Goal: Navigation & Orientation: Understand site structure

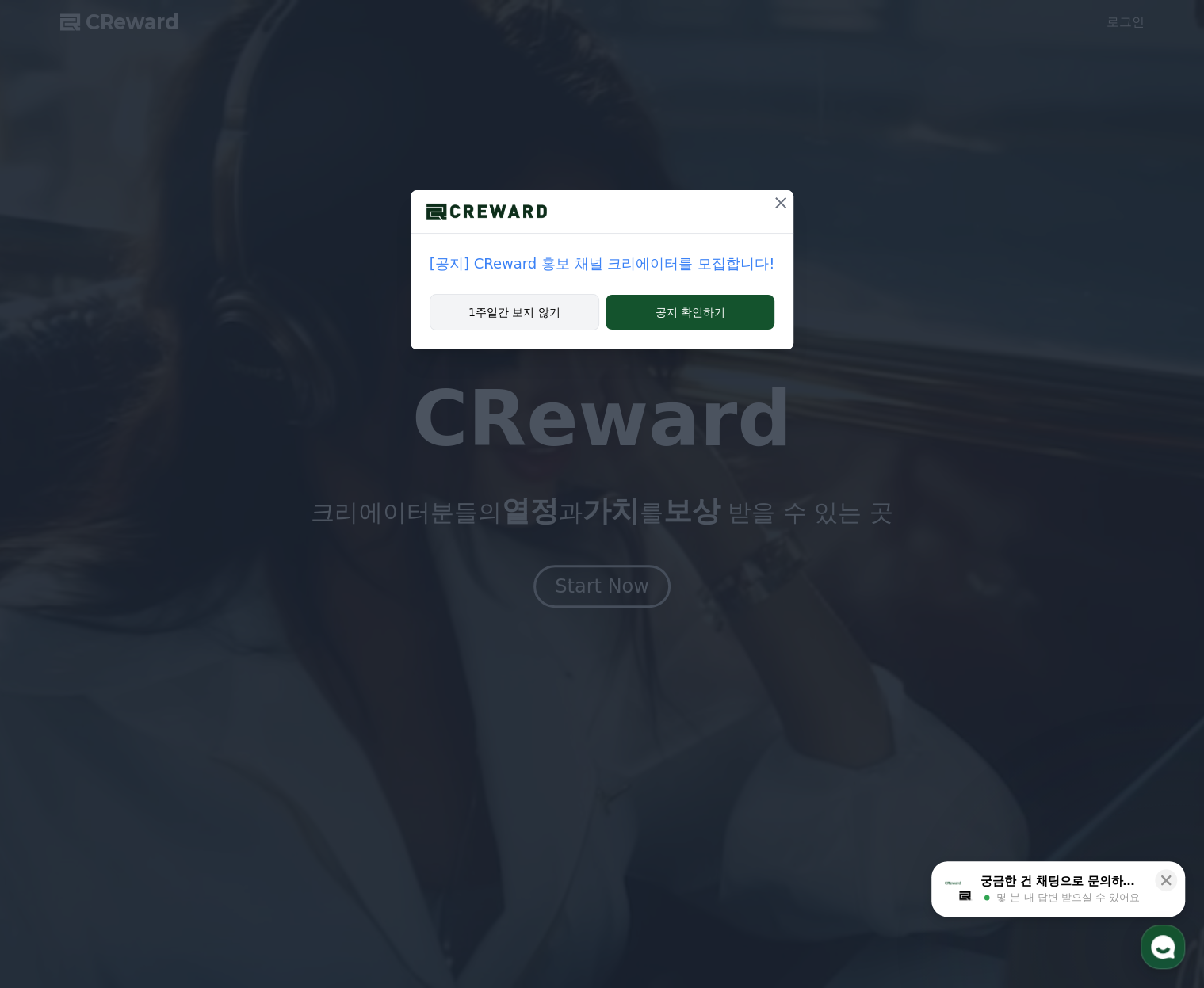
click at [510, 313] on button "1주일간 보지 않기" at bounding box center [514, 313] width 170 height 37
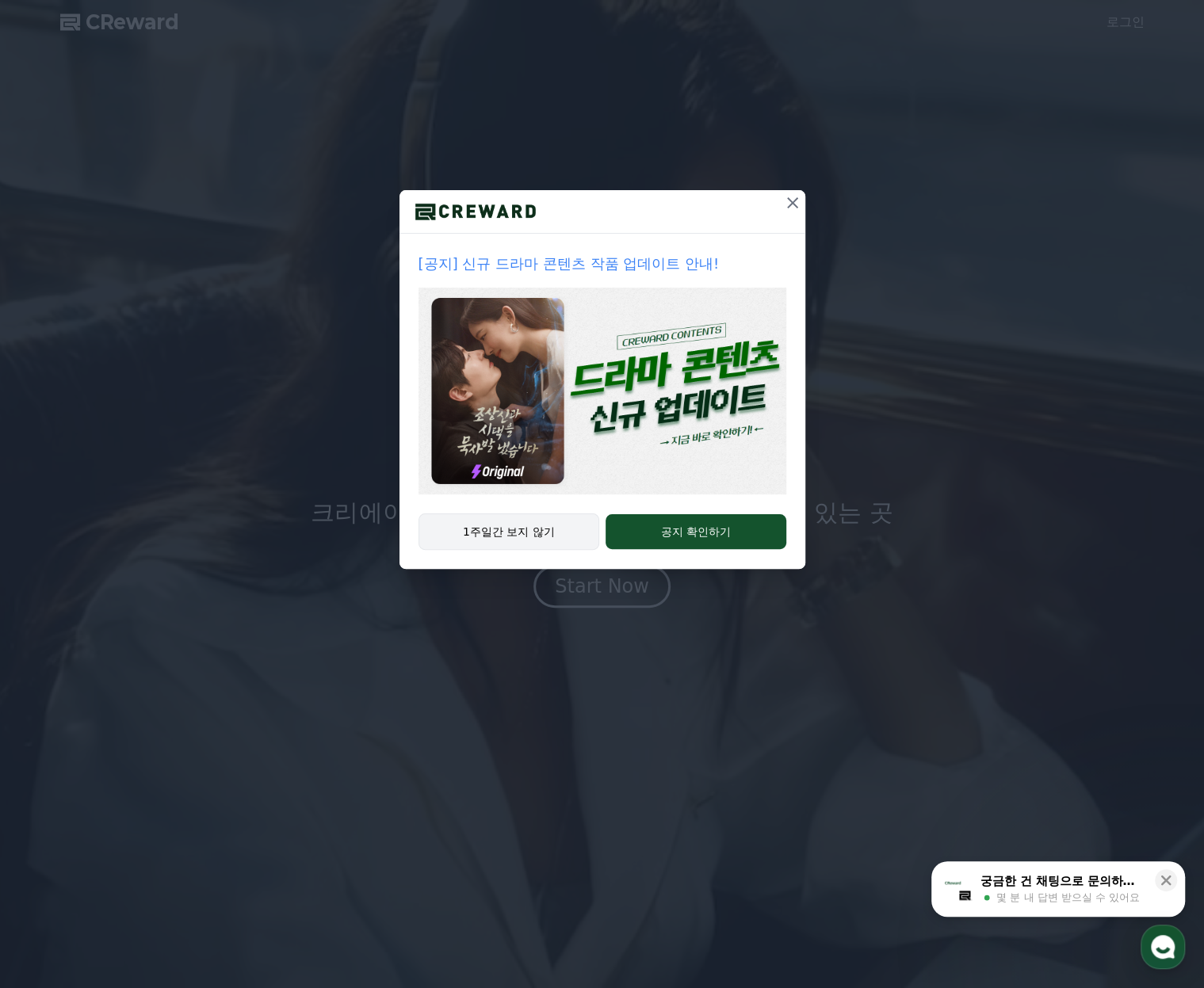
click at [531, 536] on button "1주일간 보지 않기" at bounding box center [509, 532] width 181 height 37
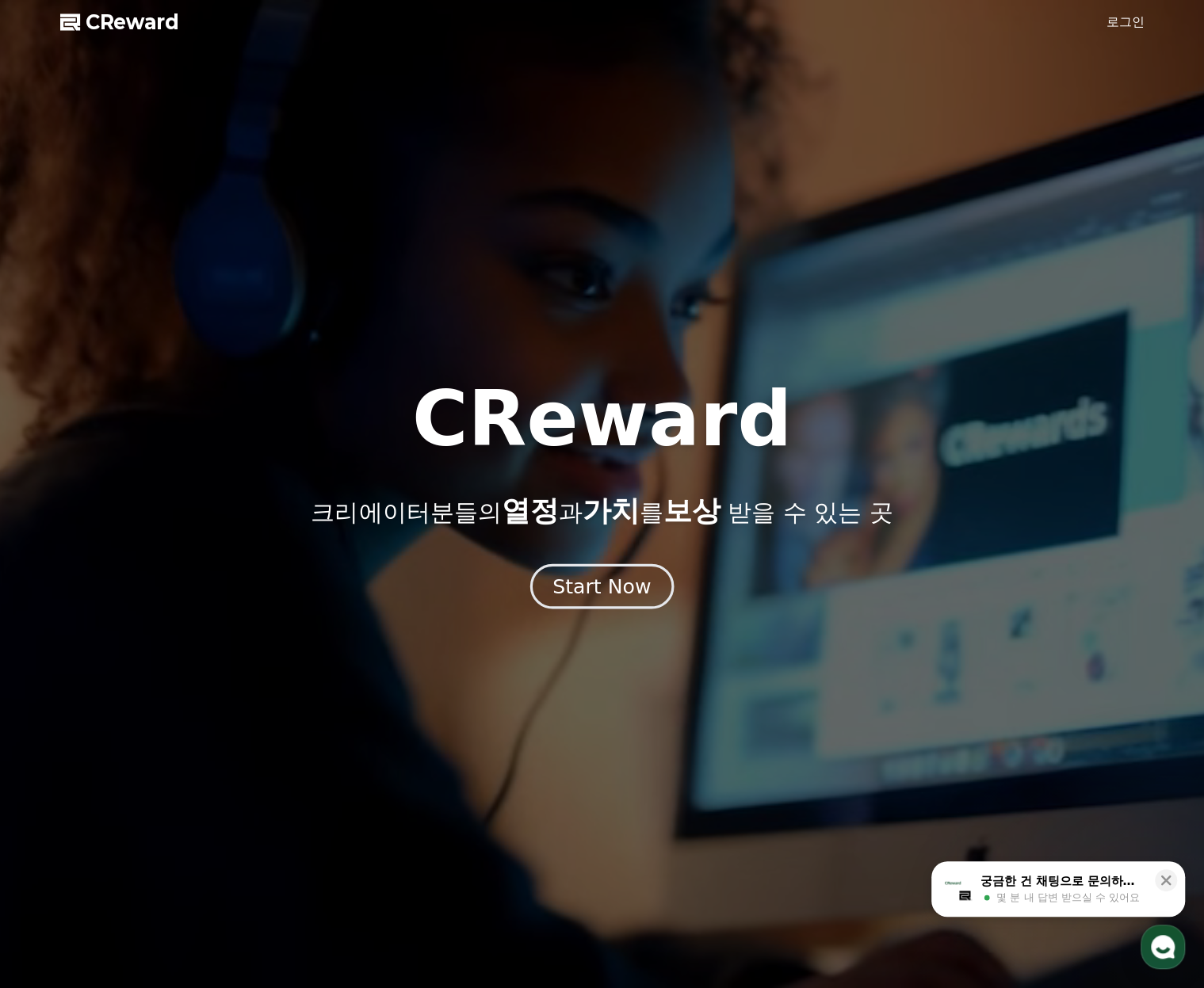
click at [602, 597] on div "Start Now" at bounding box center [602, 586] width 99 height 27
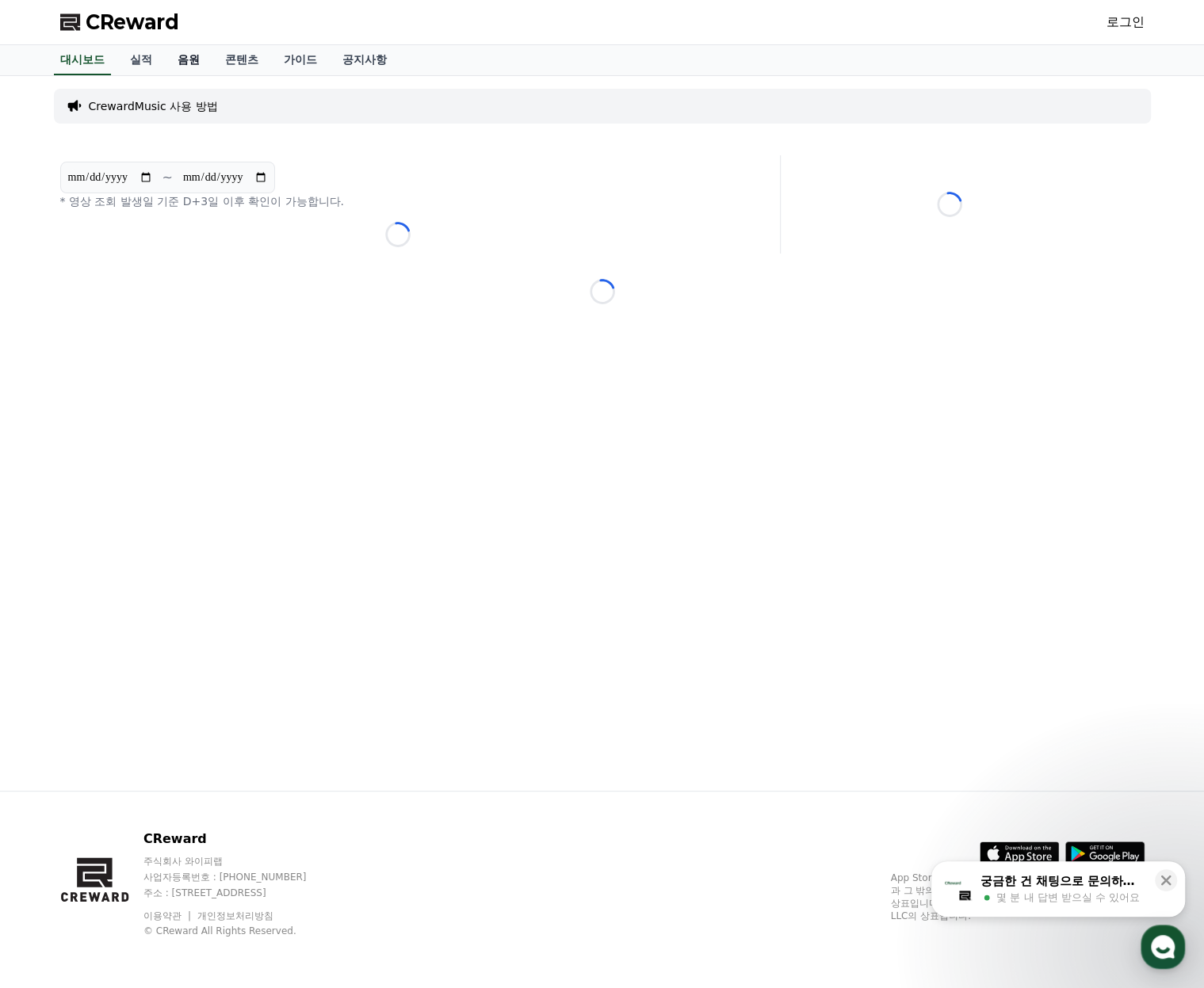
click at [178, 61] on link "음원" at bounding box center [188, 60] width 48 height 30
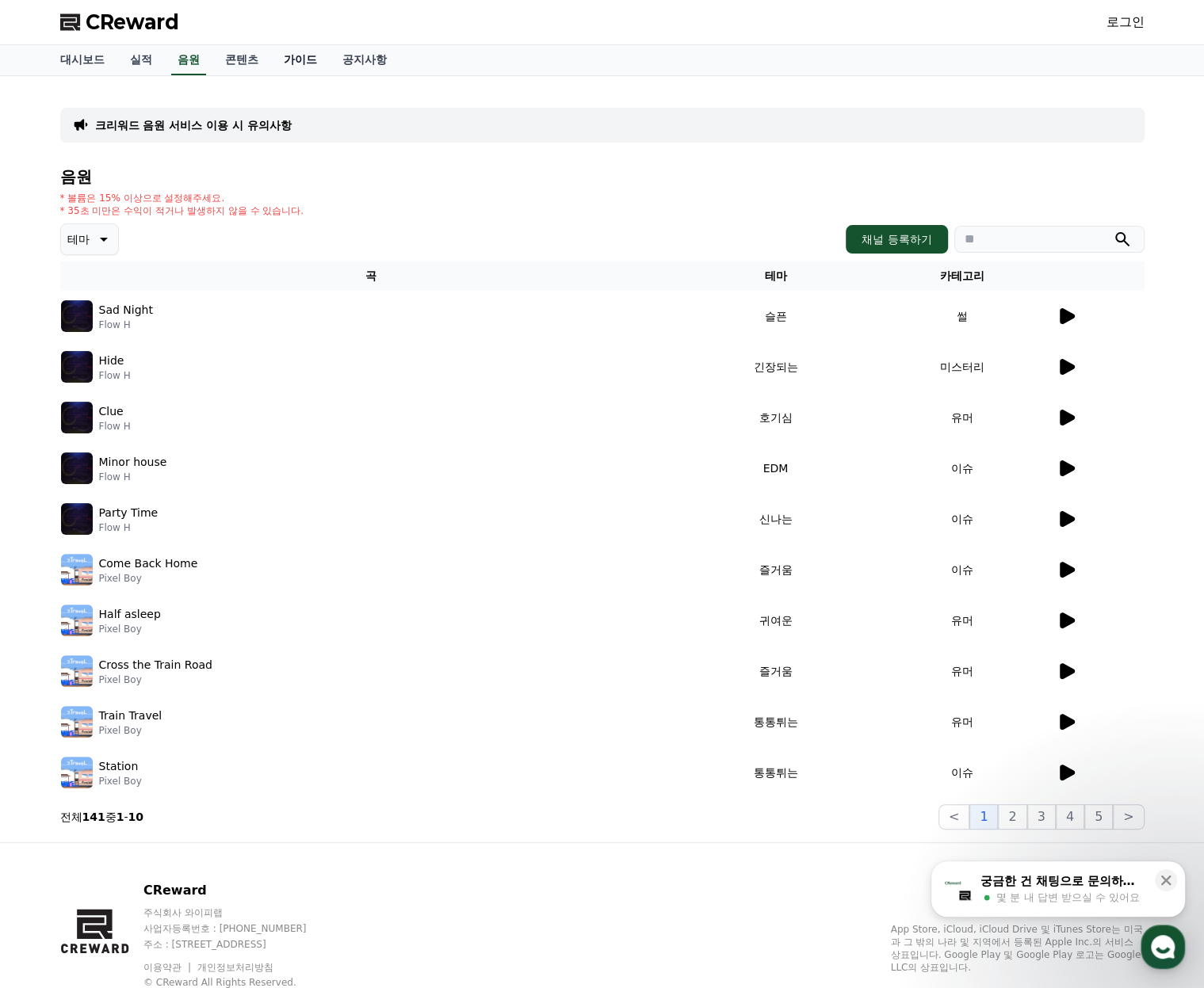
click at [324, 66] on link "가이드" at bounding box center [300, 60] width 59 height 30
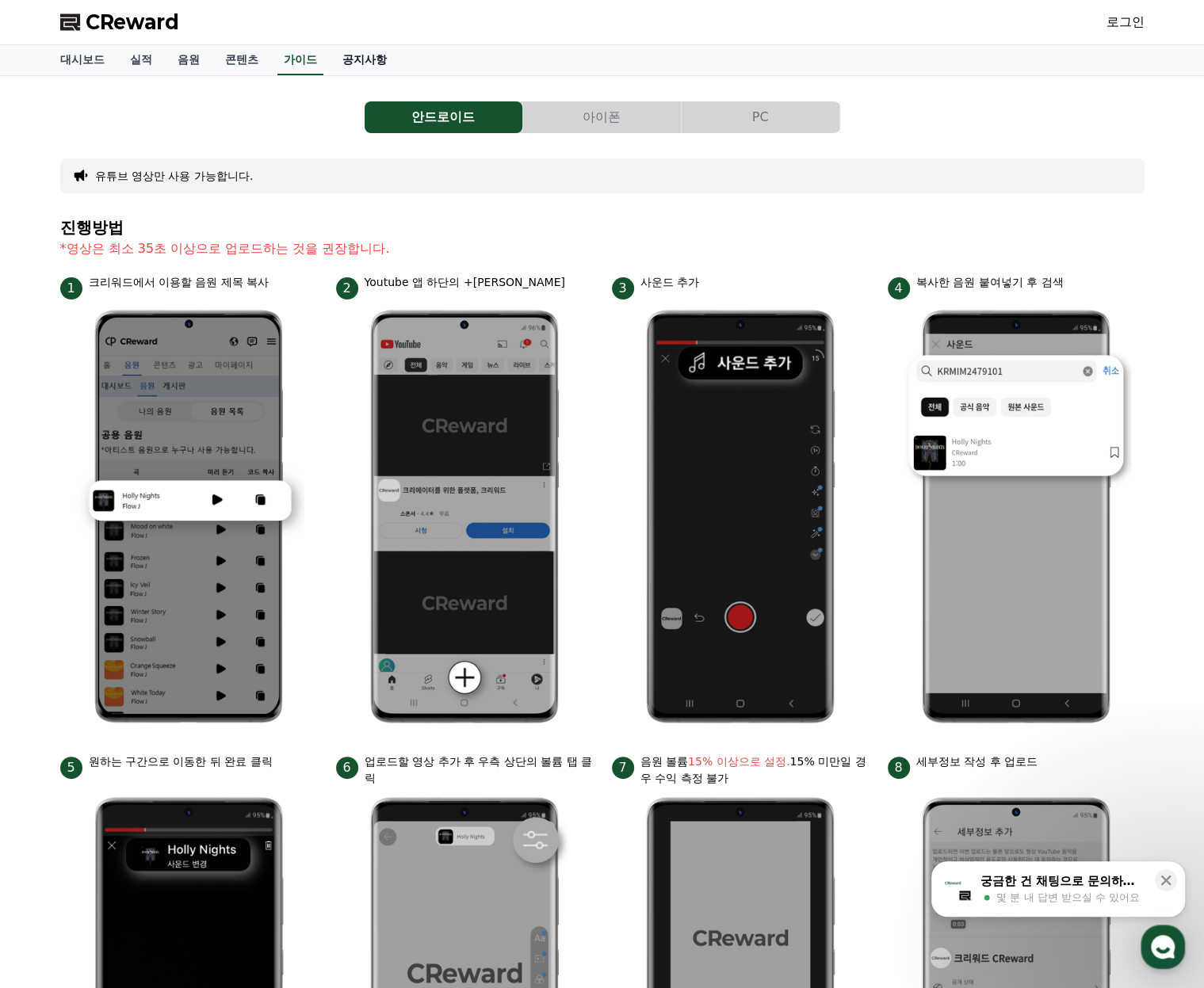
click at [377, 66] on link "공지사항" at bounding box center [364, 60] width 69 height 30
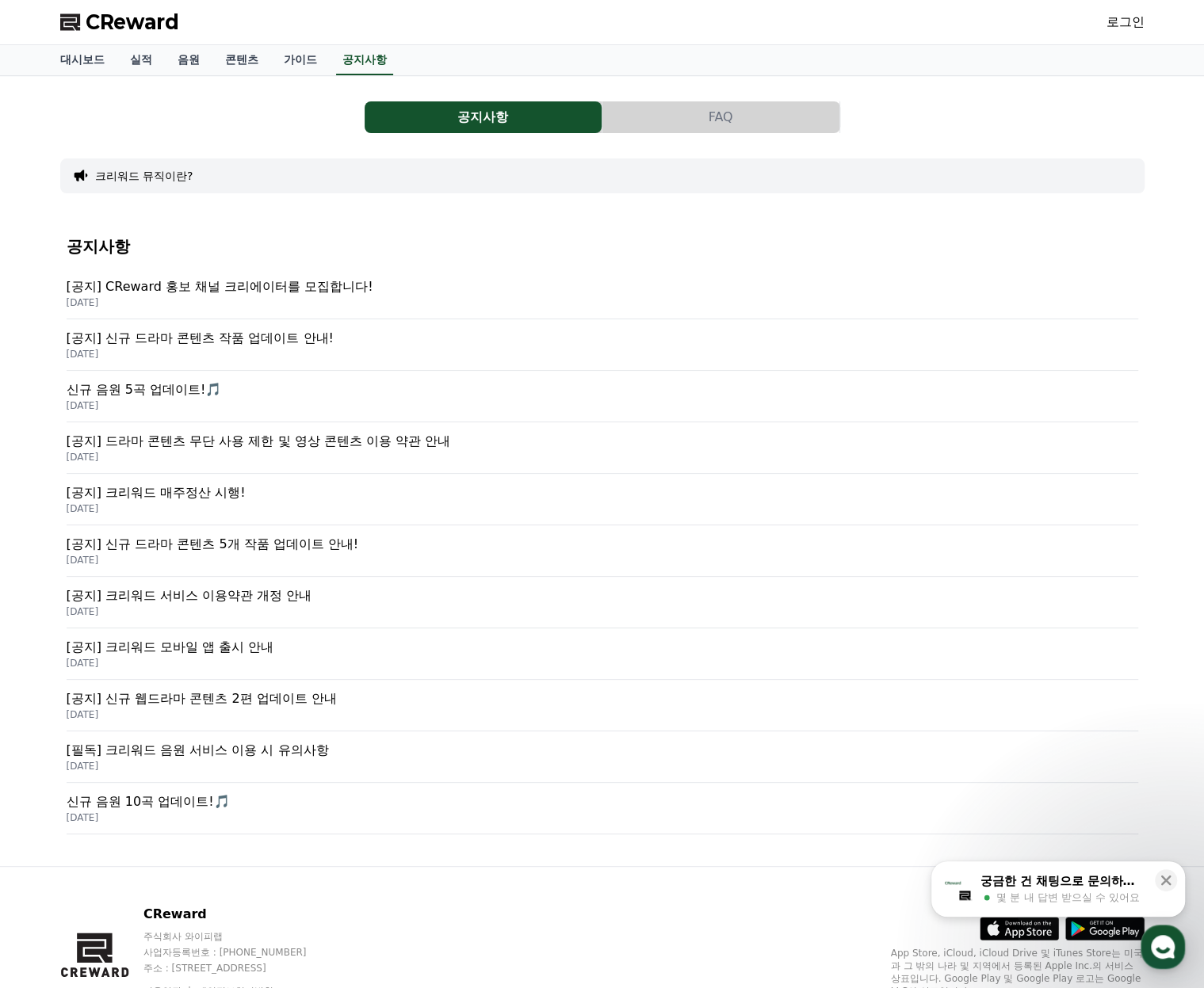
click at [252, 511] on p "[DATE]" at bounding box center [603, 508] width 1072 height 13
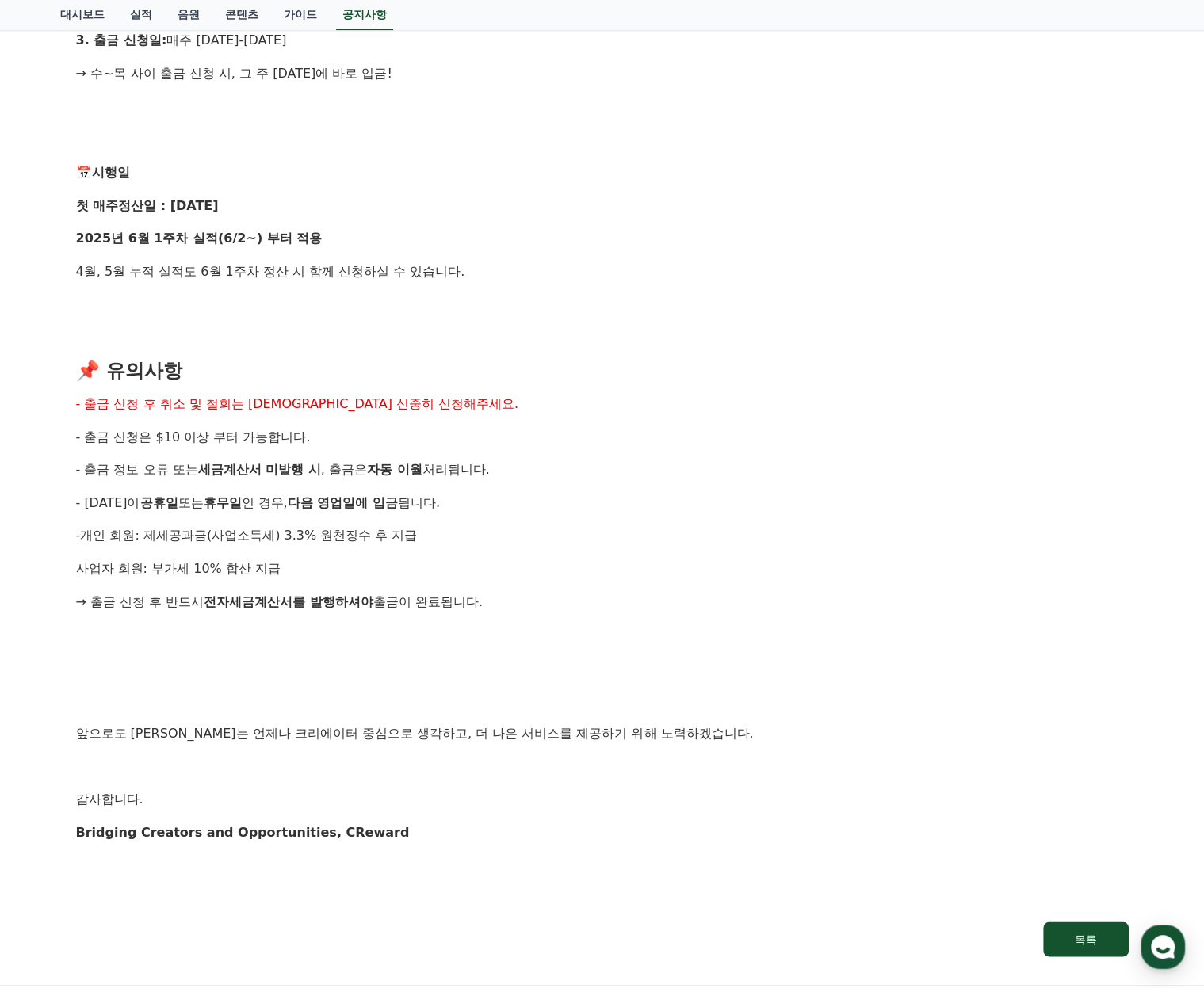
scroll to position [1458, 0]
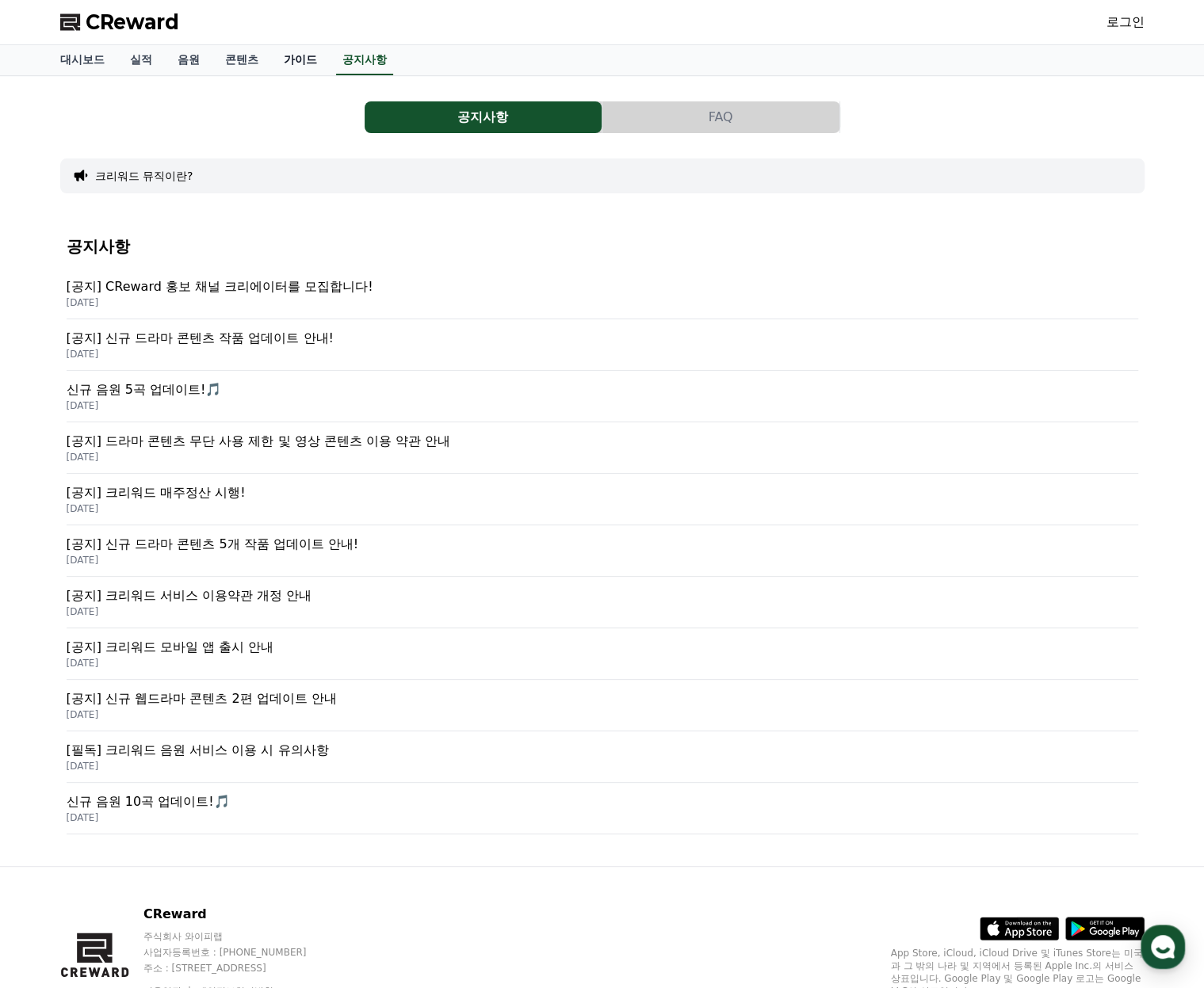
click at [302, 63] on link "가이드" at bounding box center [300, 60] width 59 height 30
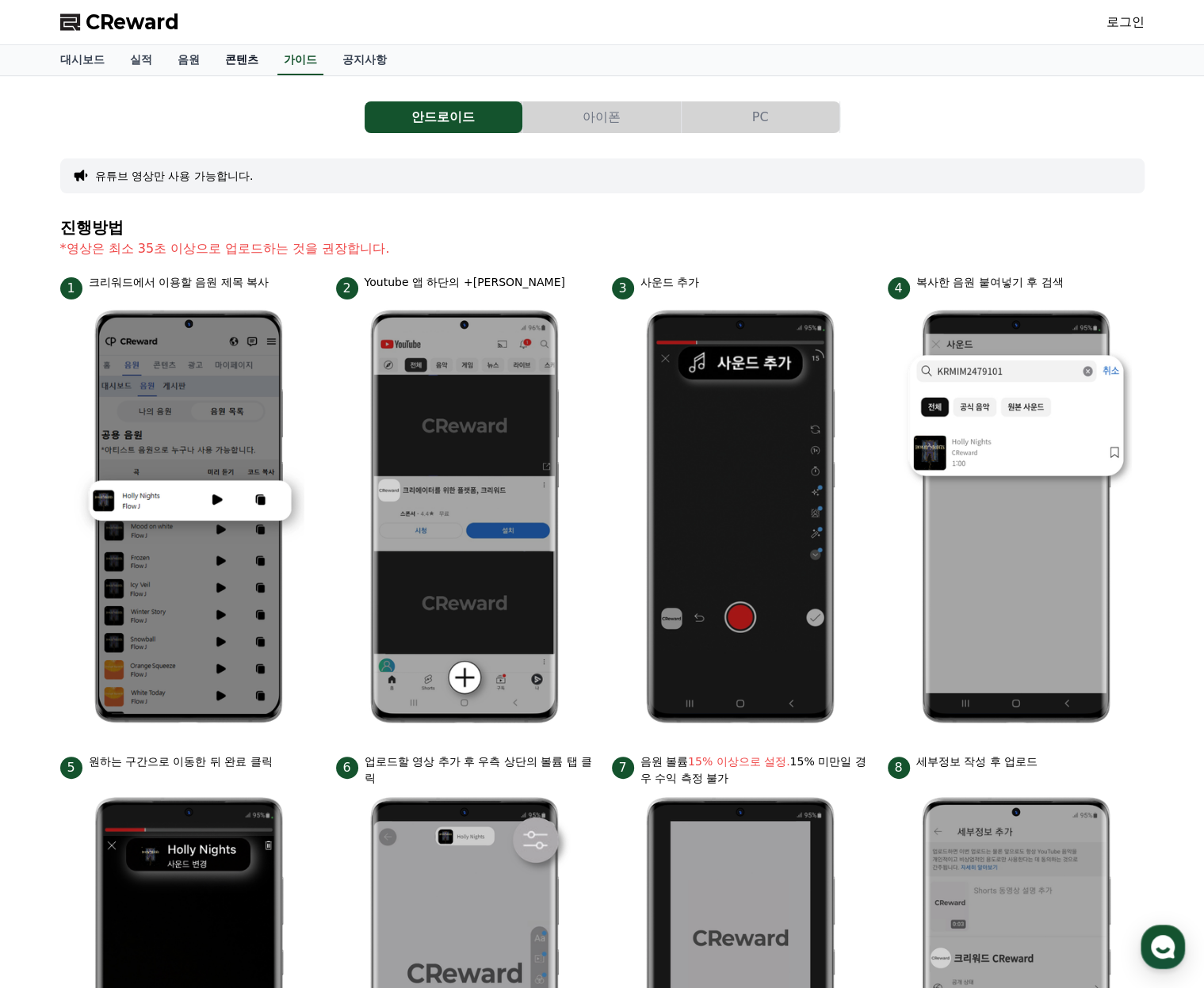
click at [212, 64] on link "콘텐츠" at bounding box center [242, 60] width 59 height 30
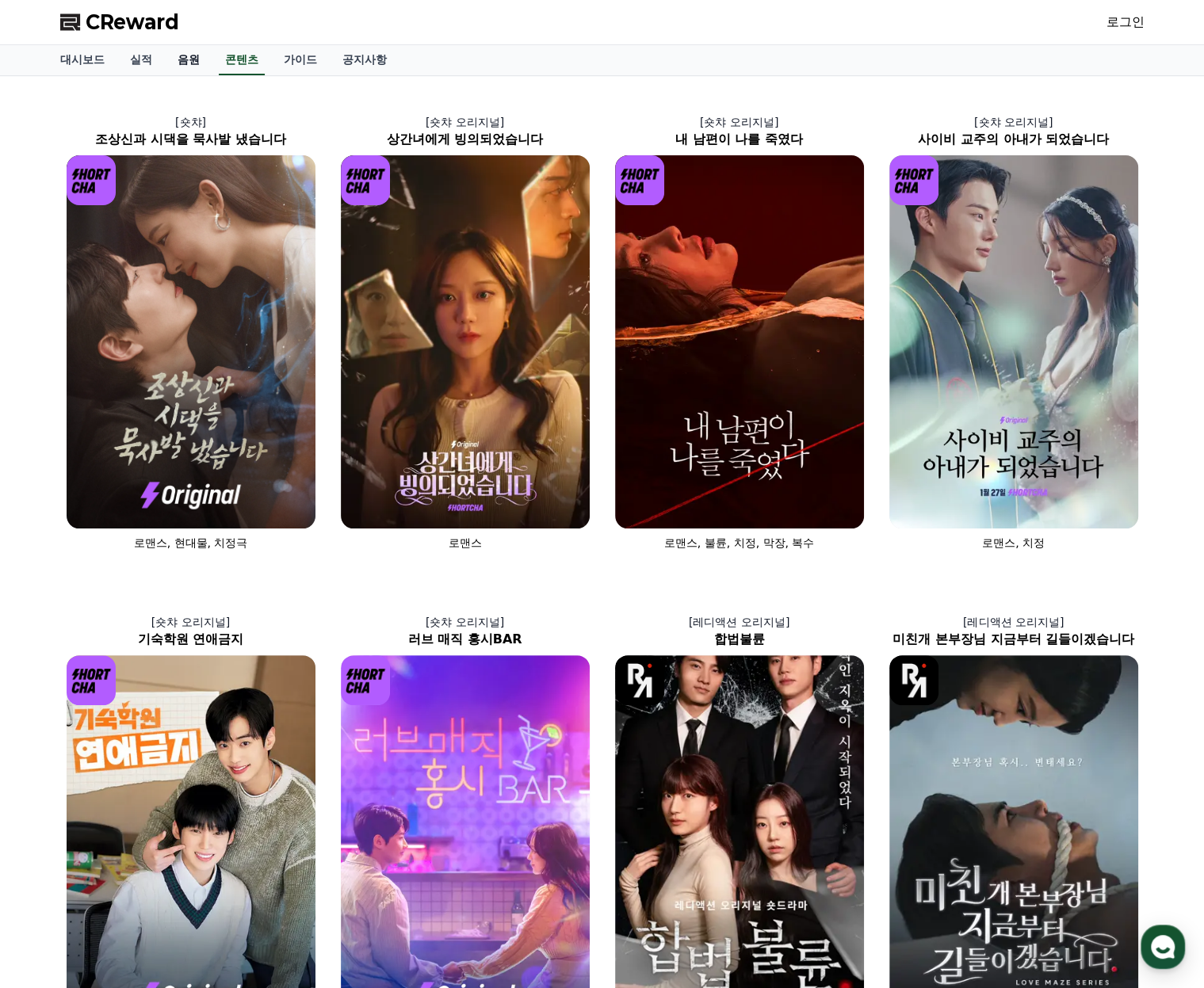
click at [178, 64] on link "음원" at bounding box center [188, 60] width 48 height 30
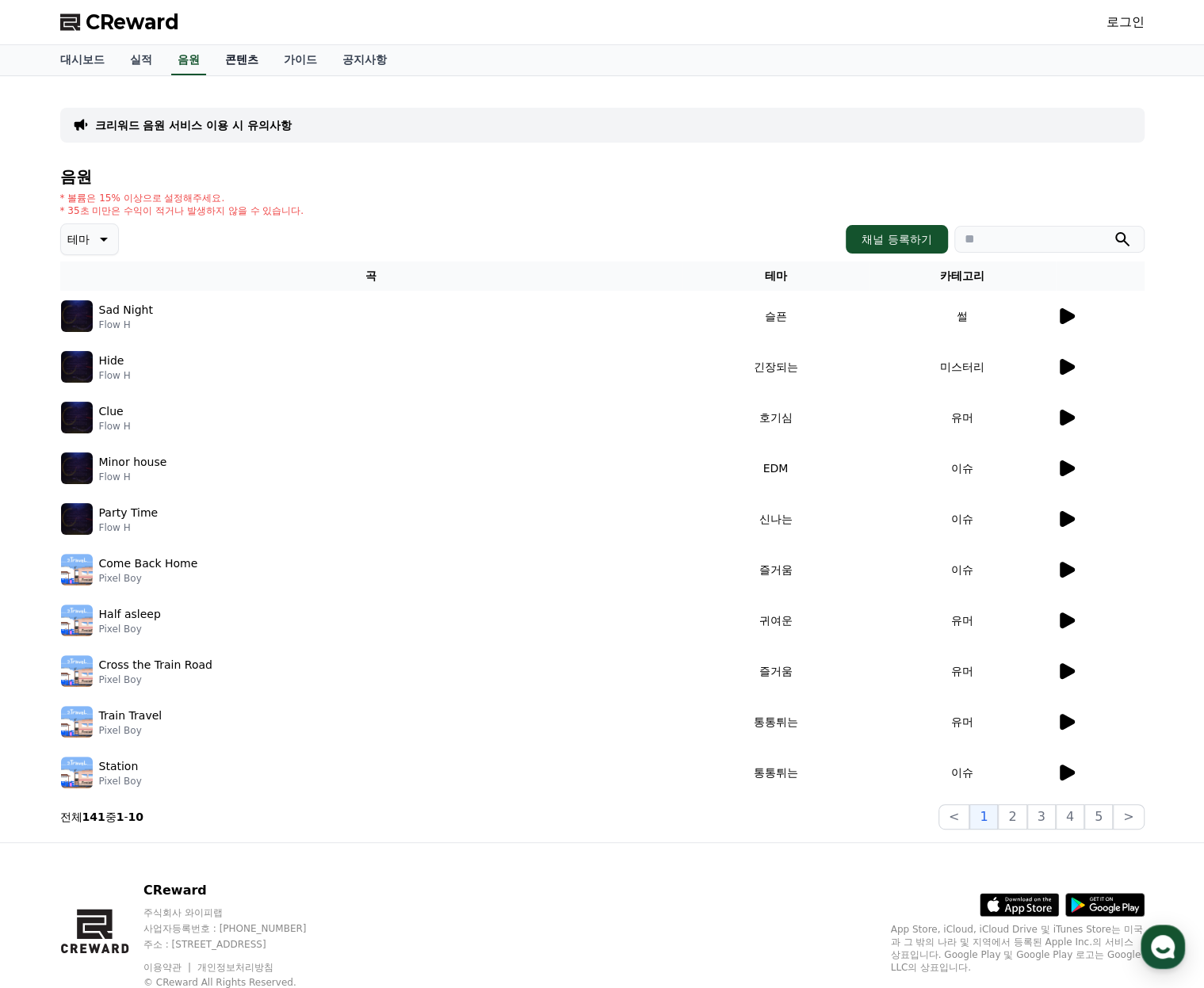
click at [266, 66] on link "콘텐츠" at bounding box center [242, 60] width 59 height 30
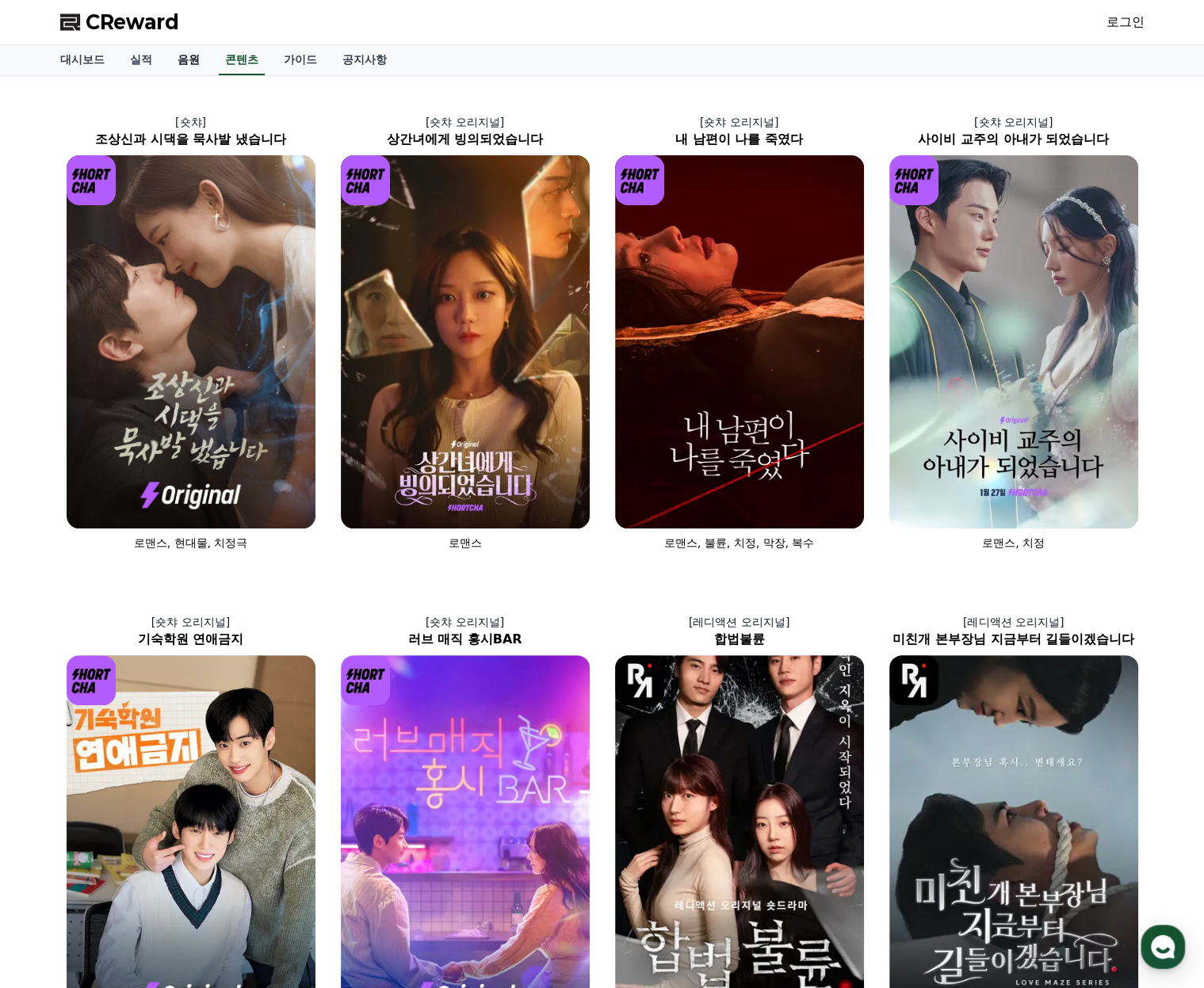
click at [178, 64] on link "음원" at bounding box center [188, 60] width 48 height 30
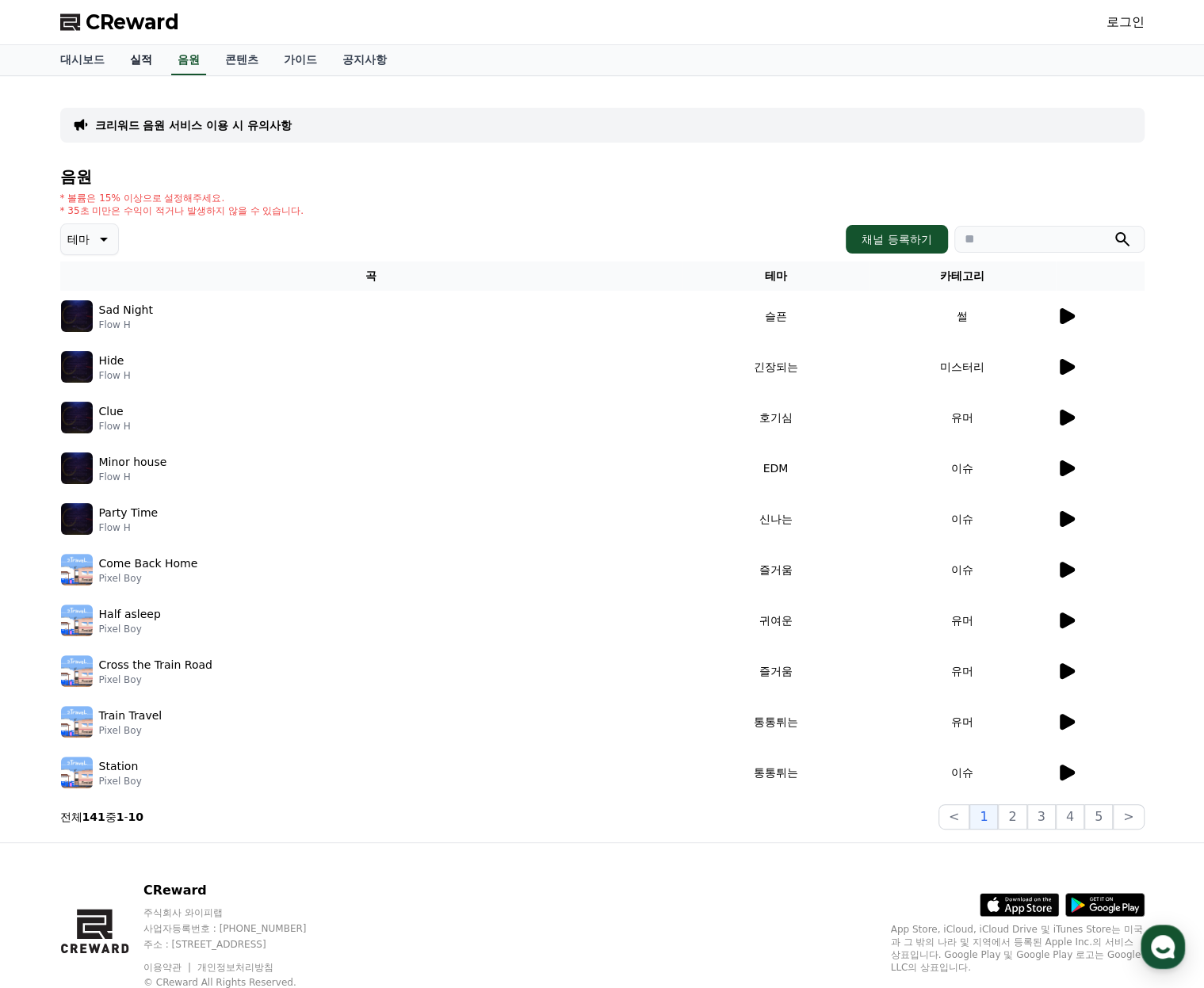
click at [146, 67] on link "실적" at bounding box center [140, 60] width 48 height 30
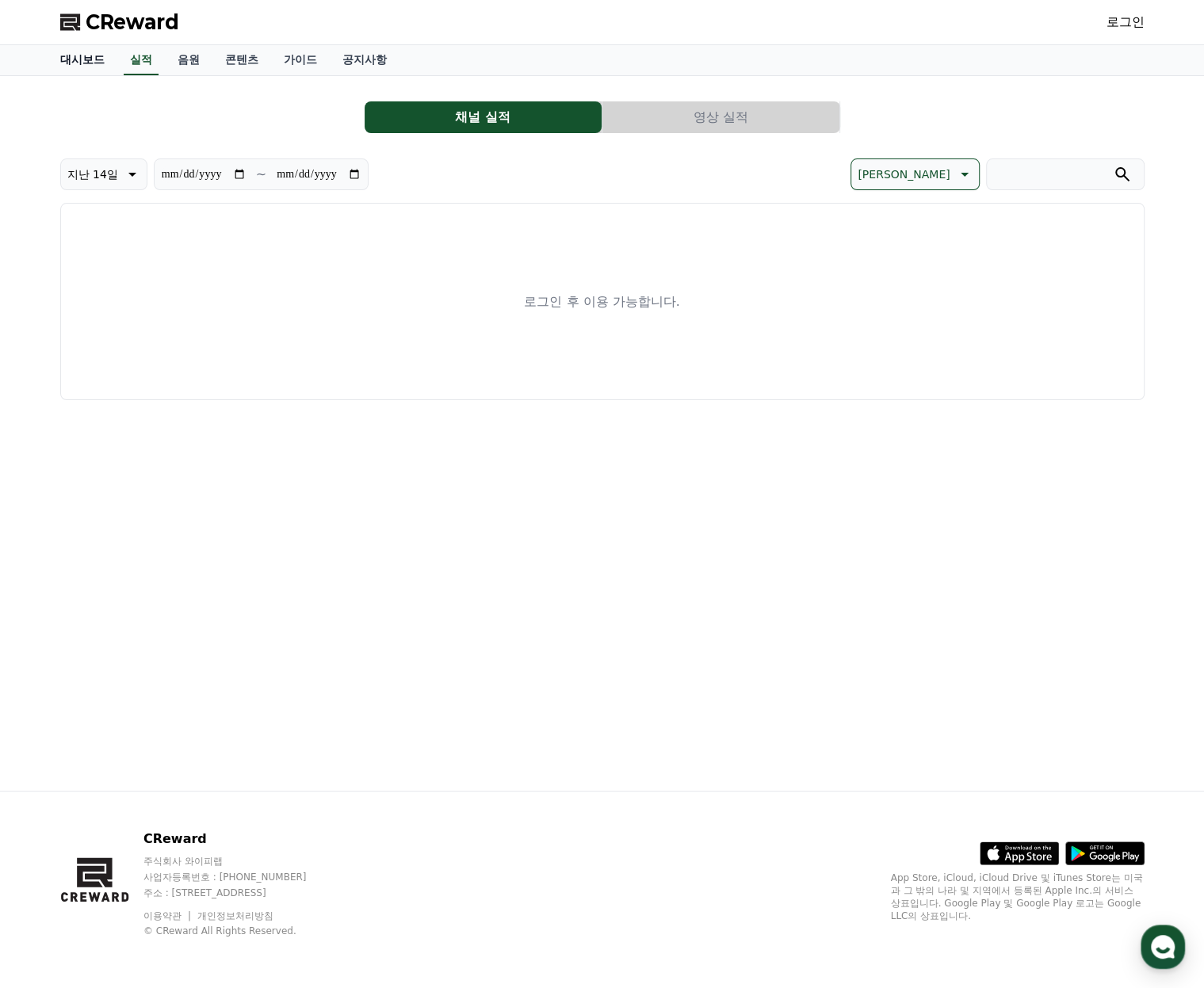
click at [82, 60] on link "대시보드" at bounding box center [82, 60] width 69 height 30
